Goal: Navigation & Orientation: Find specific page/section

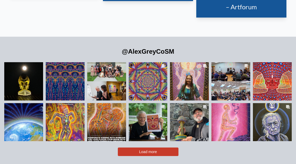
scroll to position [1082, 0]
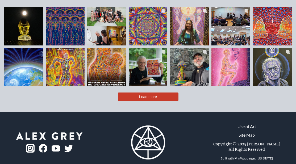
click at [248, 132] on link "Site Map" at bounding box center [247, 135] width 16 height 6
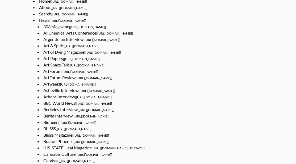
scroll to position [48, 0]
click at [111, 51] on span "[https://www.alexgrey.com/news/art-of-dying-magazine-2018-10-10]" at bounding box center [102, 52] width 37 height 4
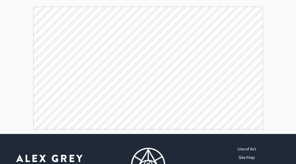
scroll to position [110, 0]
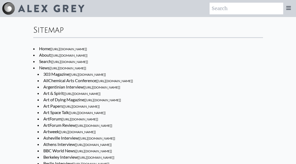
scroll to position [48, 0]
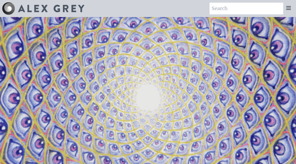
click at [288, 11] on icon at bounding box center [289, 8] width 6 height 6
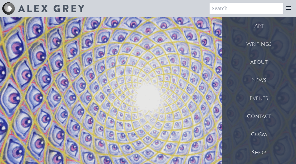
click at [261, 97] on div "Events" at bounding box center [259, 98] width 74 height 18
